Goal: Transaction & Acquisition: Purchase product/service

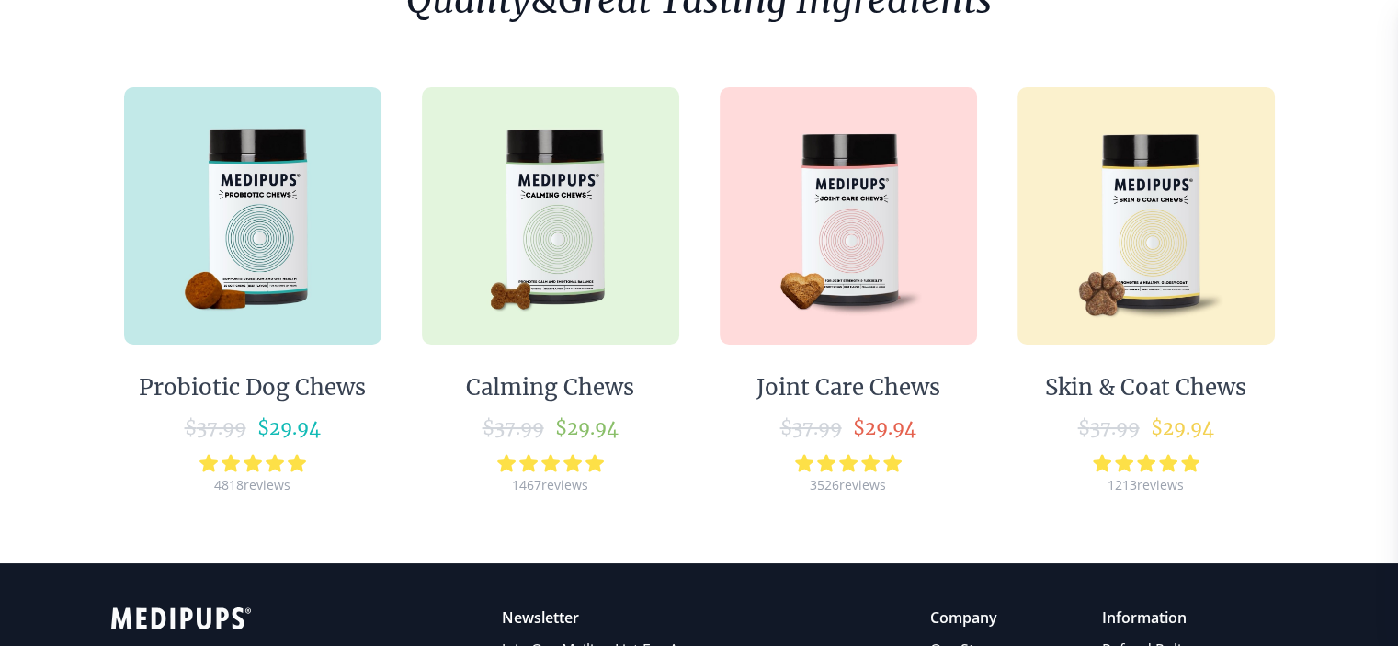
scroll to position [276, 0]
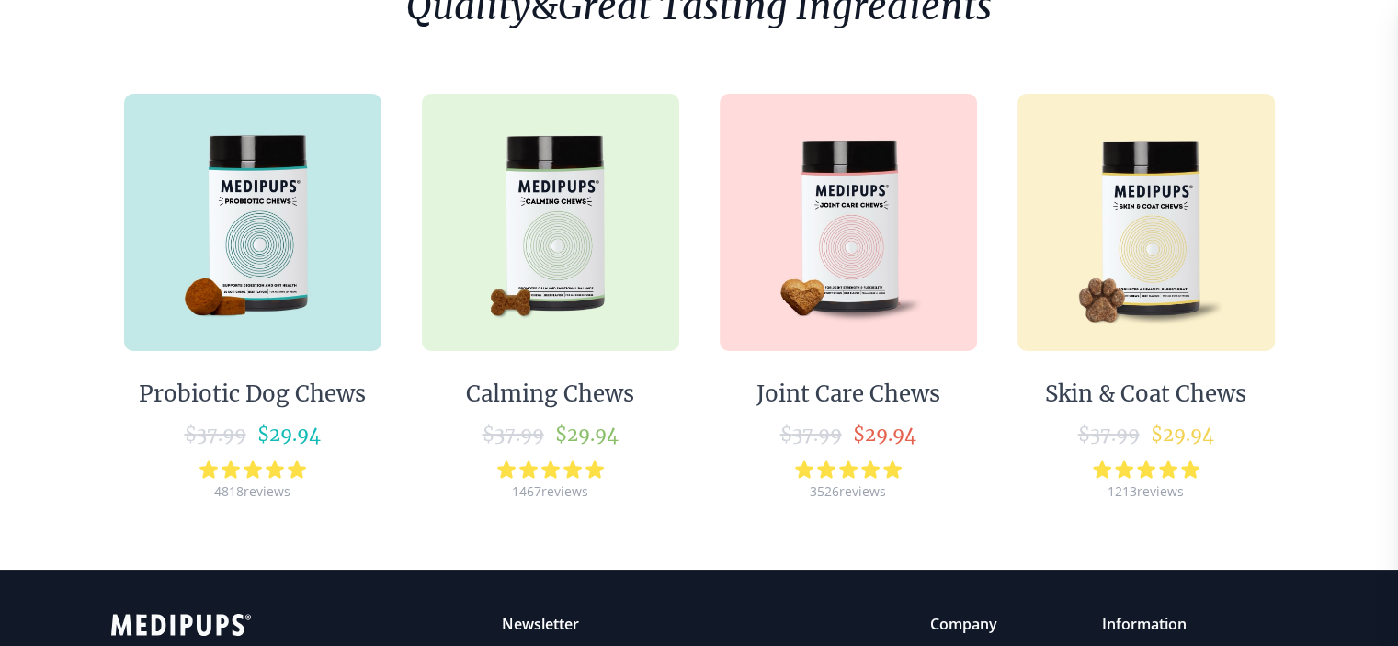
click at [1116, 280] on img at bounding box center [1146, 222] width 257 height 257
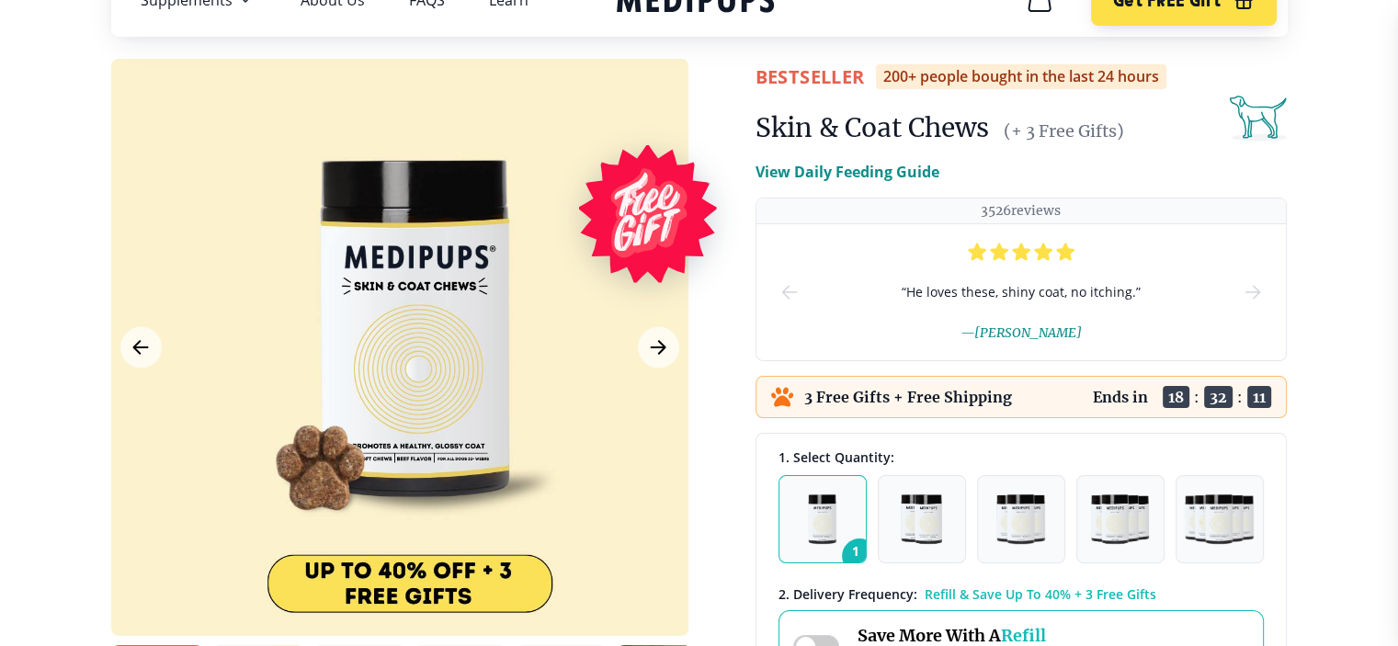
scroll to position [184, 0]
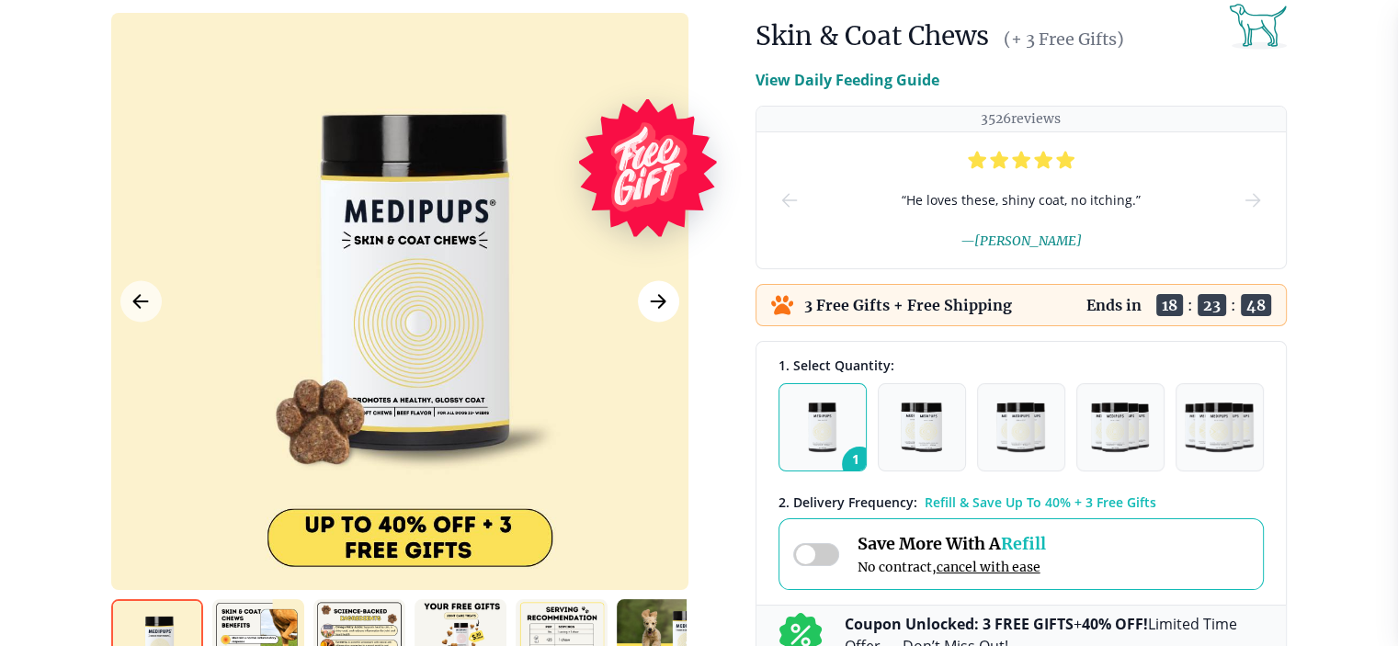
click at [664, 293] on icon "Next Image" at bounding box center [658, 302] width 22 height 23
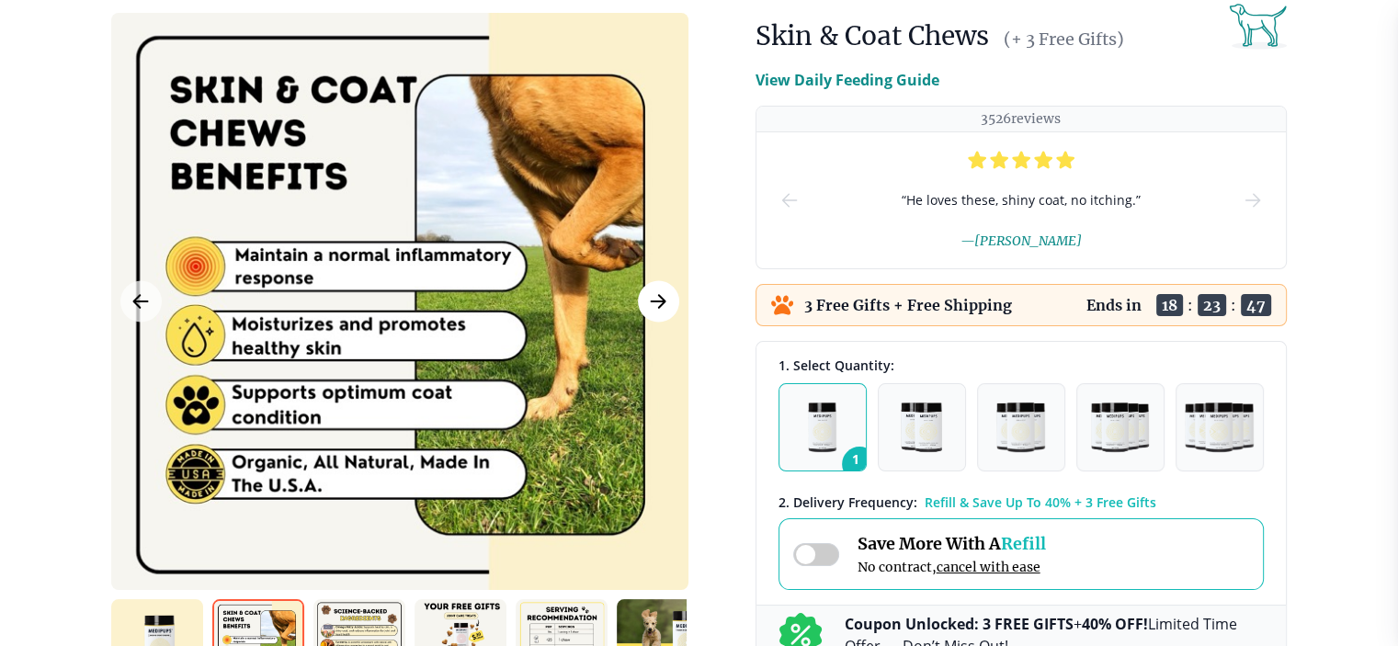
click at [664, 293] on icon "Next Image" at bounding box center [658, 302] width 22 height 23
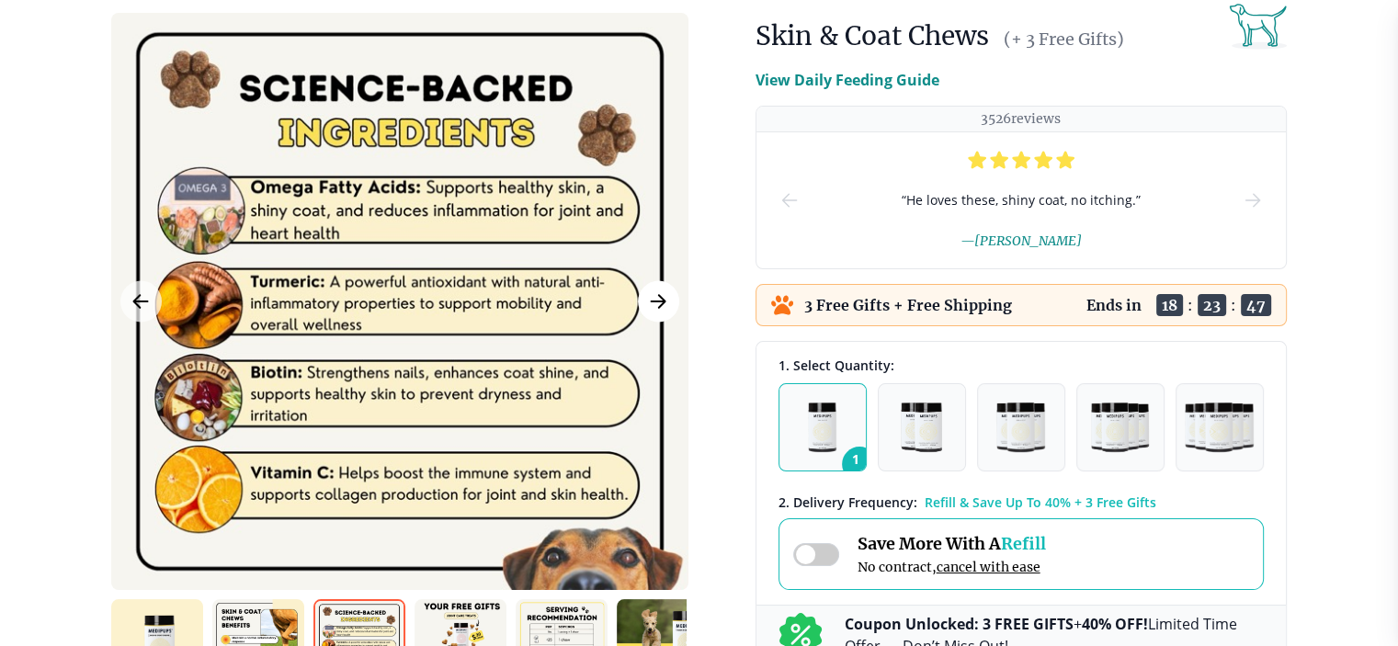
click at [664, 293] on icon "Next Image" at bounding box center [658, 302] width 22 height 23
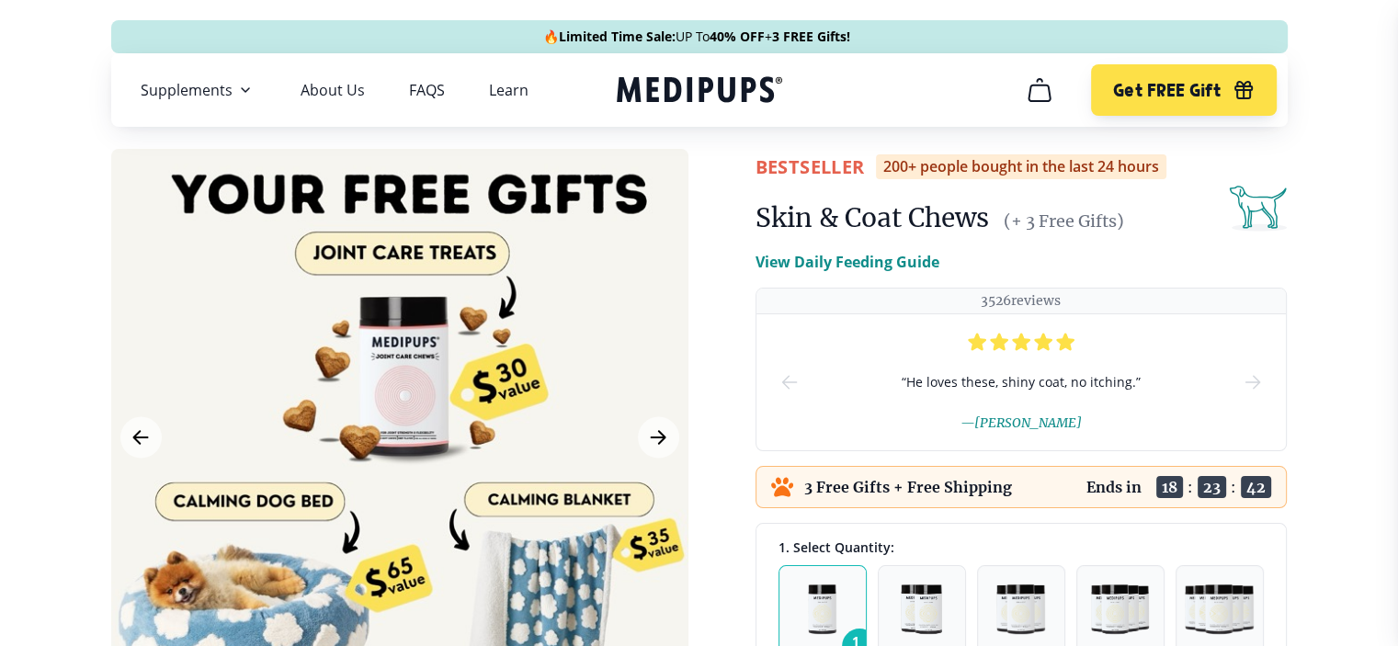
scroll to position [0, 0]
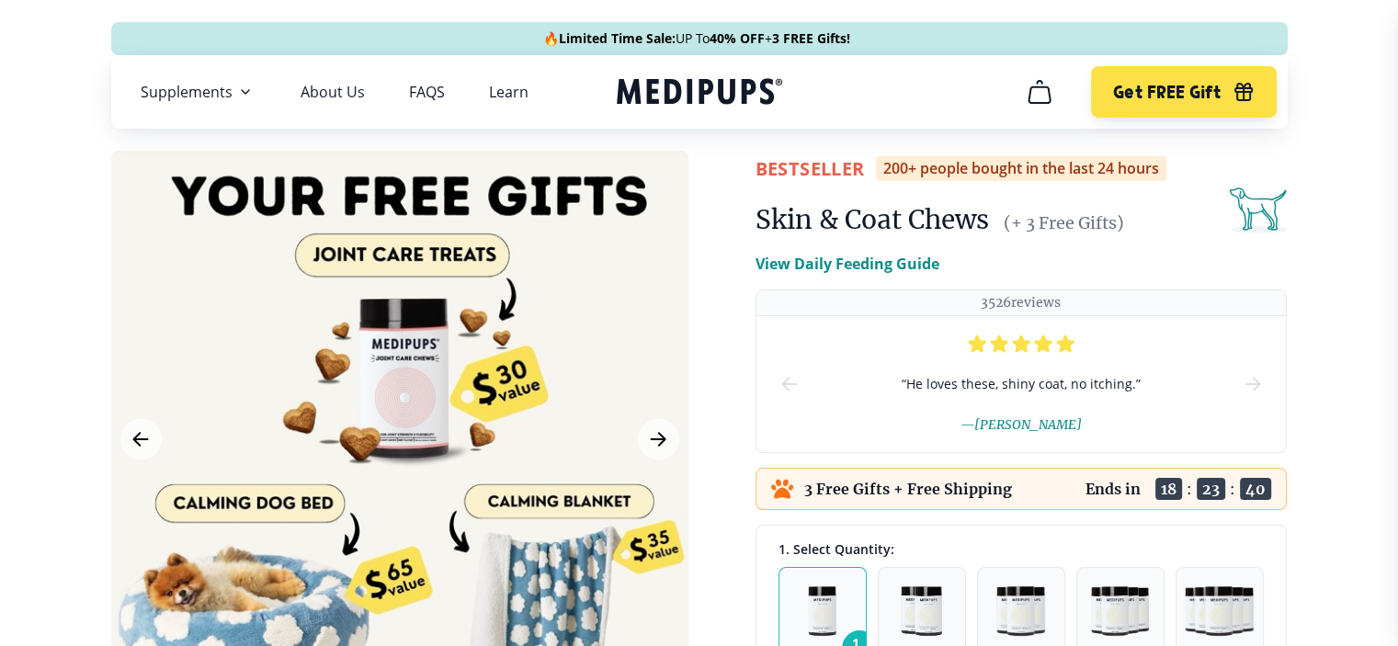
click at [0, 0] on span "3 FREE Gifts!" at bounding box center [0, 0] width 0 height 0
drag, startPoint x: 906, startPoint y: 36, endPoint x: 618, endPoint y: 29, distance: 287.9
click at [618, 29] on div "🔥 Limited Time Sale: UP To 40% OFF + 3 FREE Gifts!" at bounding box center [697, 38] width 1150 height 18
click at [675, 48] on div "🔥 Limited Time Sale: UP To 40% OFF + 3 FREE Gifts!" at bounding box center [699, 38] width 1177 height 33
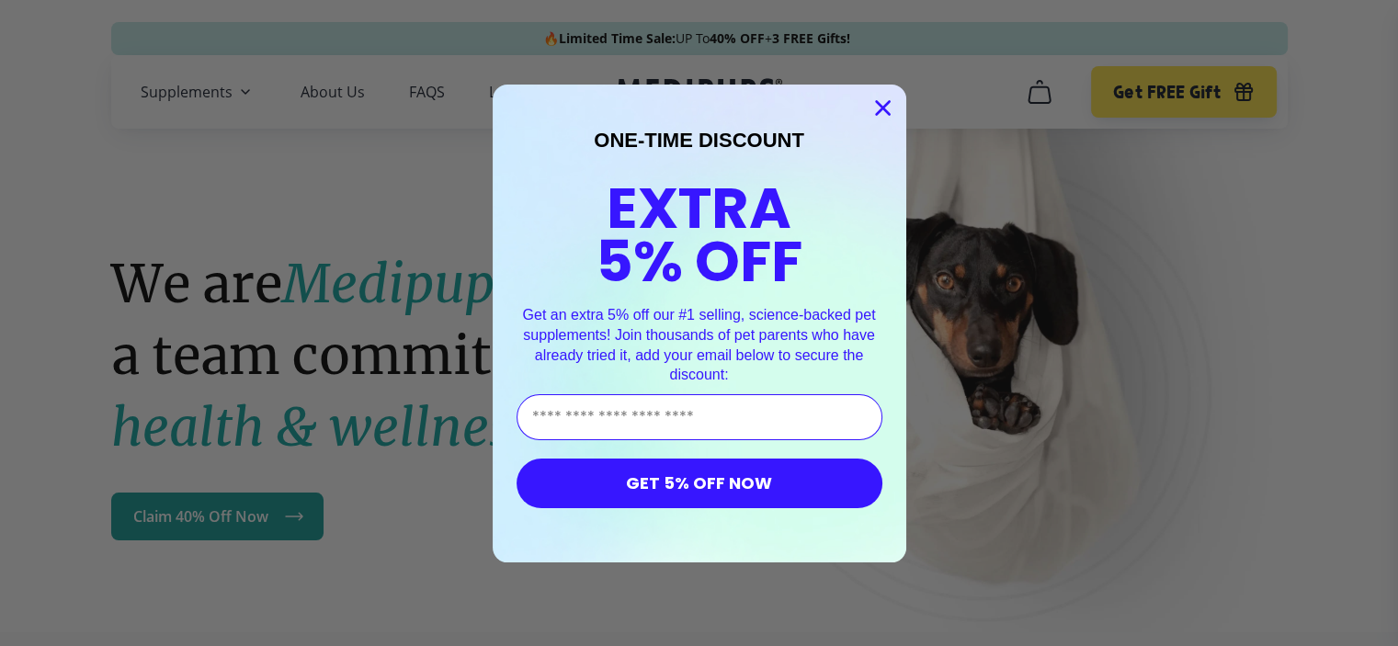
click at [876, 108] on circle "Close dialog" at bounding box center [882, 107] width 30 height 30
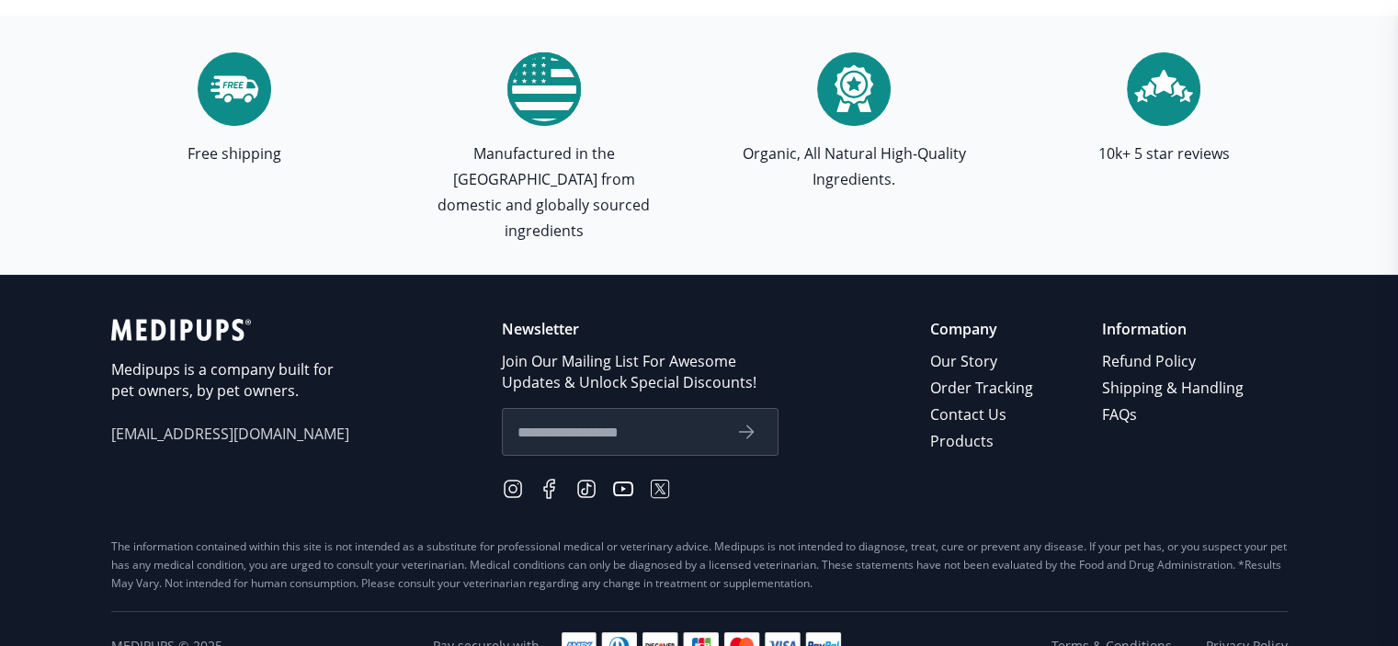
scroll to position [5454, 0]
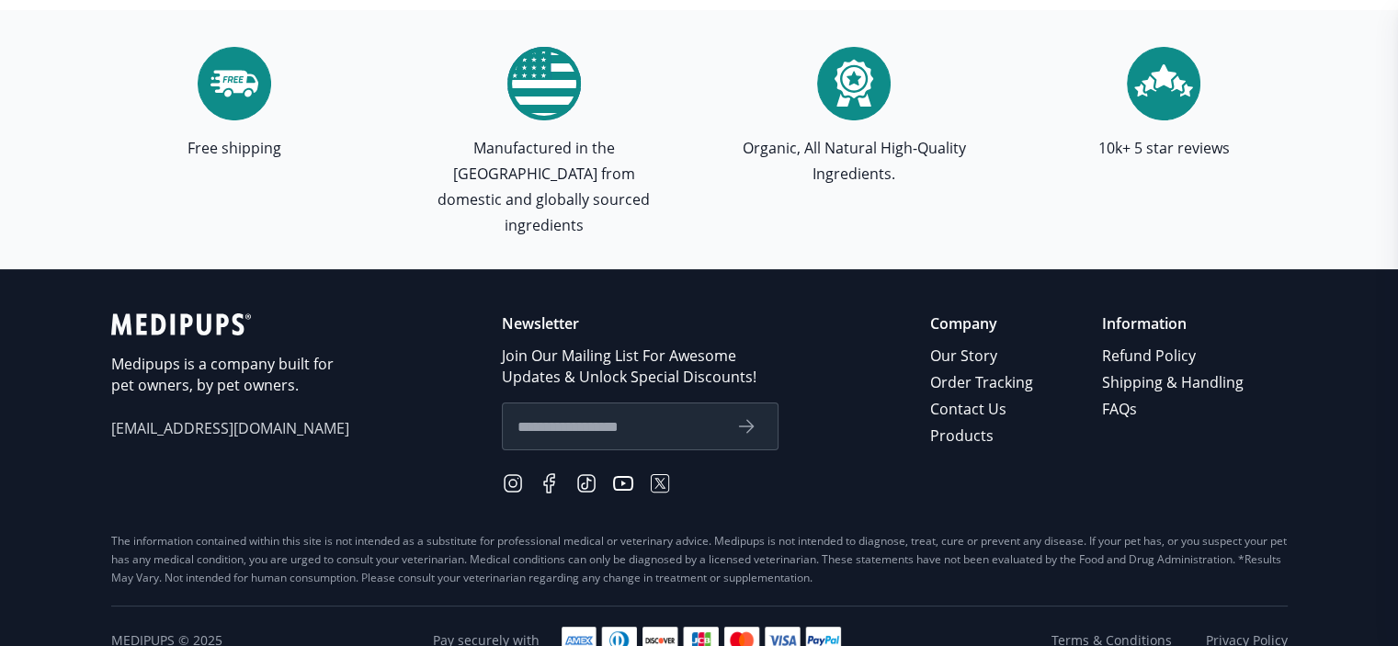
click at [511, 480] on icon at bounding box center [512, 483] width 7 height 7
